Goal: Transaction & Acquisition: Purchase product/service

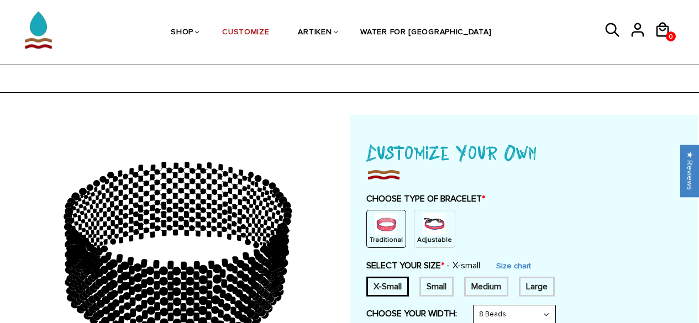
scroll to position [66, 0]
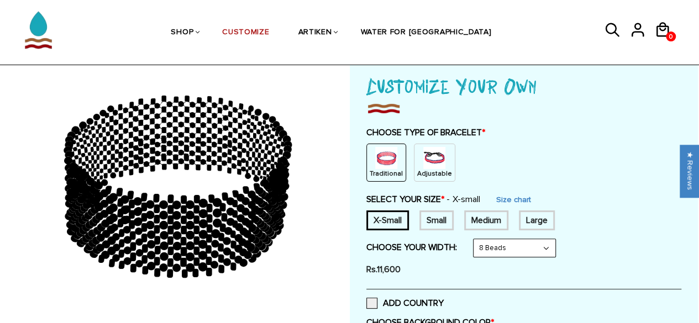
click at [584, 157] on div "Traditional Adjustable" at bounding box center [523, 163] width 315 height 38
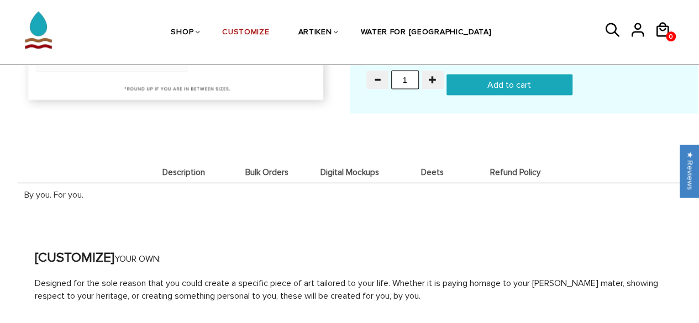
scroll to position [1165, 0]
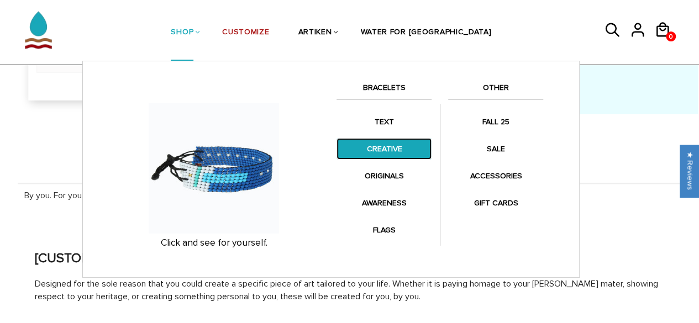
click at [382, 138] on link "CREATIVE" at bounding box center [383, 149] width 95 height 22
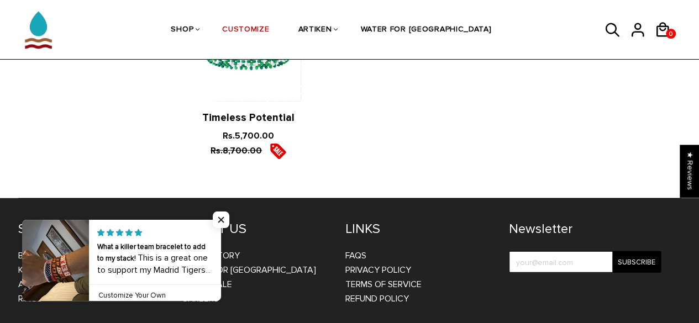
scroll to position [1398, 0]
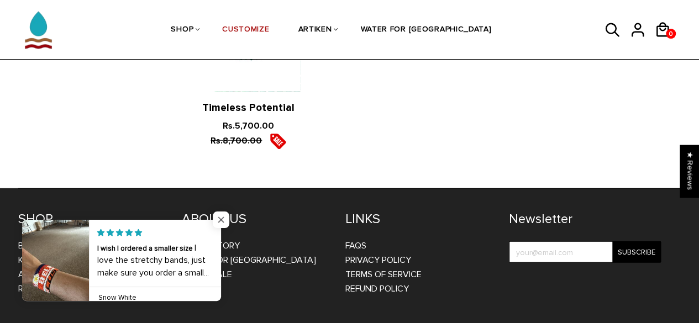
click at [221, 222] on span "Close popup widget" at bounding box center [221, 219] width 17 height 17
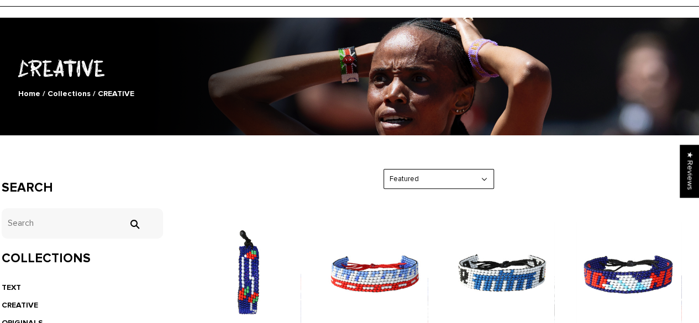
scroll to position [0, 0]
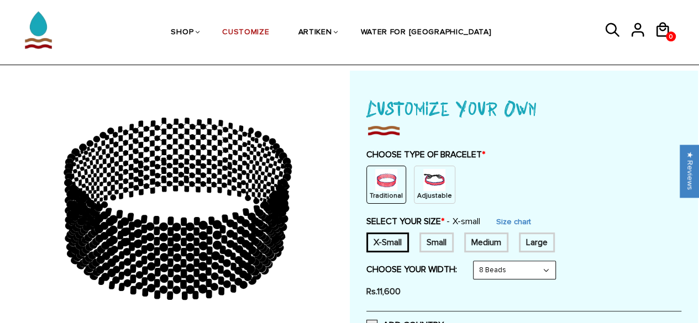
scroll to position [45, 0]
click at [423, 182] on img at bounding box center [434, 179] width 22 height 22
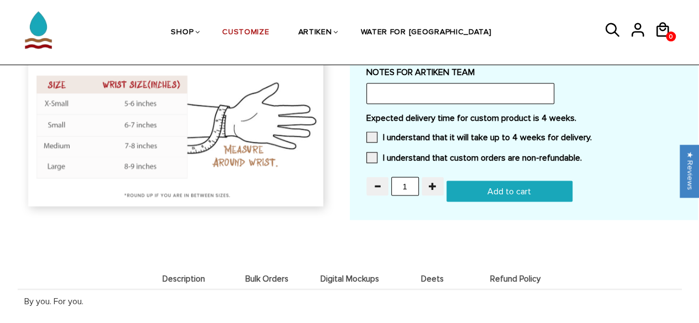
scroll to position [980, 0]
